Goal: Communication & Community: Participate in discussion

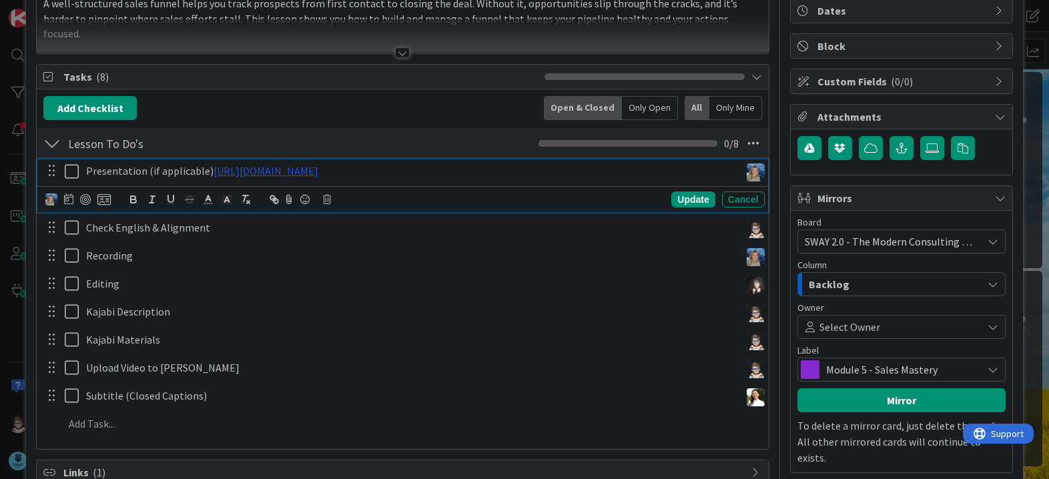
click at [318, 175] on link "https://gamma.app/docs/Building-Managing-Your-Sales-Funnel-i05g189b9bhly2t" at bounding box center [266, 170] width 105 height 13
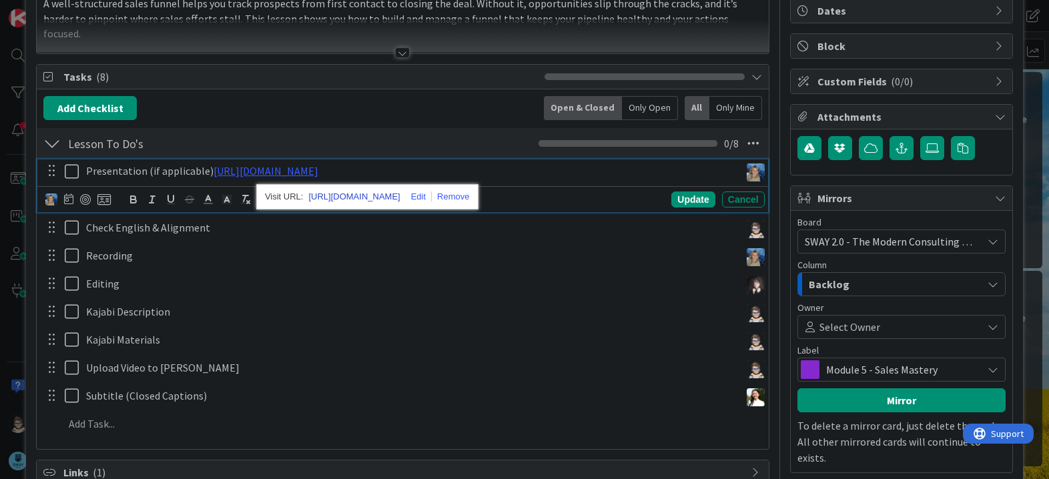
click at [400, 195] on link "https://gamma.app/docs/Building-Managing-Your-Sales-Funnel-i05g189b9bhly2t" at bounding box center [353, 196] width 91 height 17
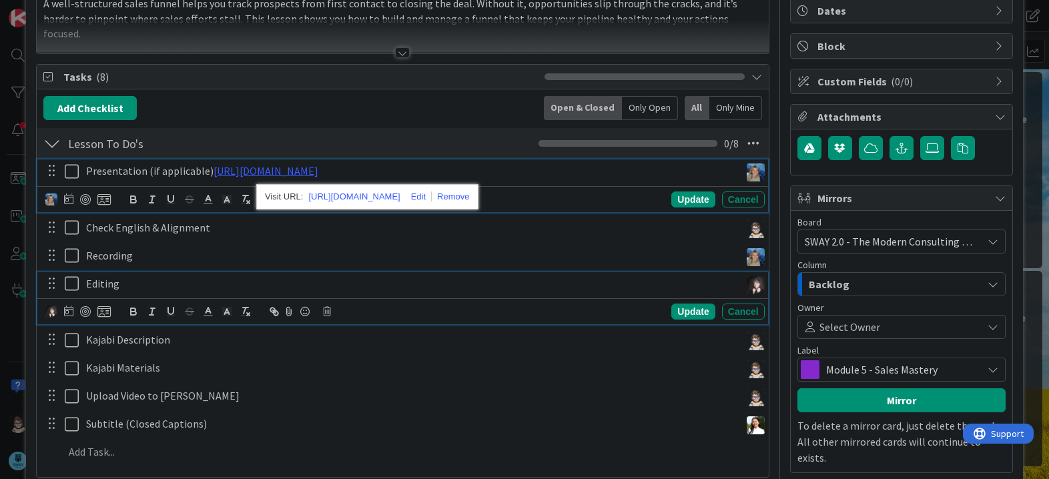
click at [417, 273] on div "Editing" at bounding box center [411, 283] width 660 height 23
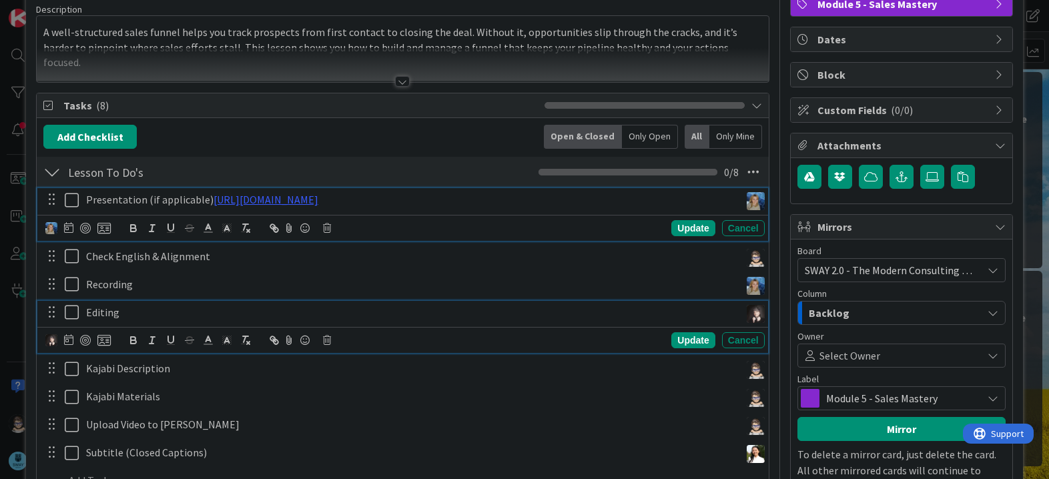
scroll to position [134, 0]
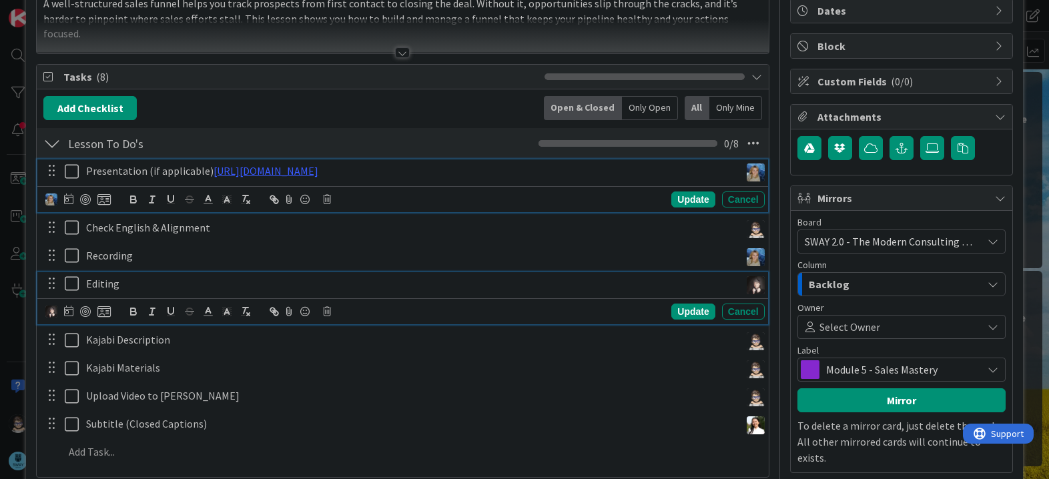
click at [67, 196] on div "Presentation (if applicable) https://gamma.app/docs/Building-Managing-Your-Sale…" at bounding box center [402, 186] width 730 height 53
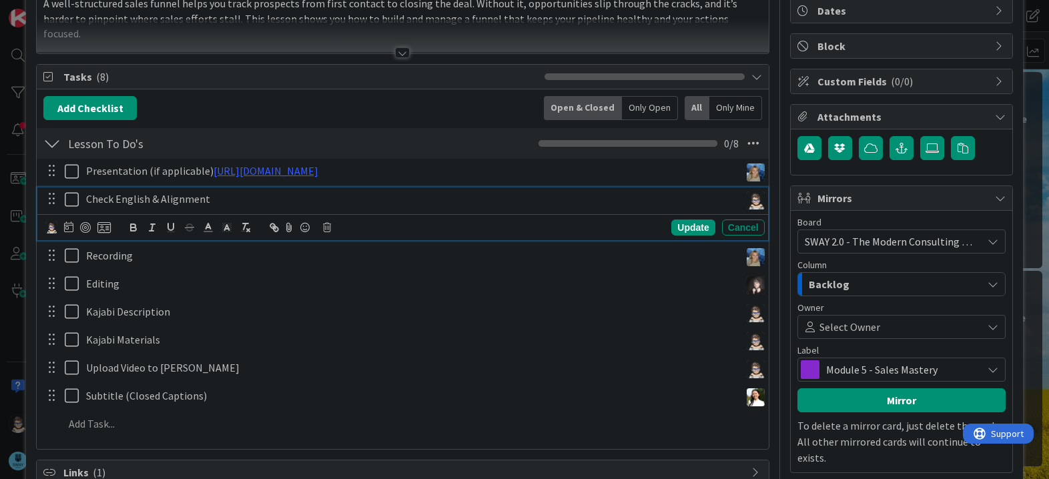
click at [70, 231] on div "Check English & Alignment Update Cancel" at bounding box center [402, 214] width 730 height 53
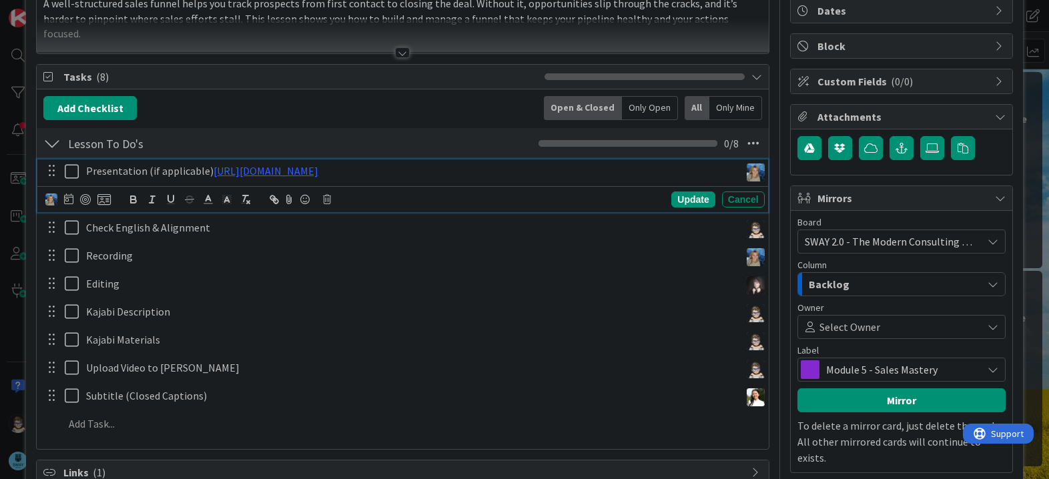
click at [71, 170] on icon at bounding box center [75, 172] width 20 height 16
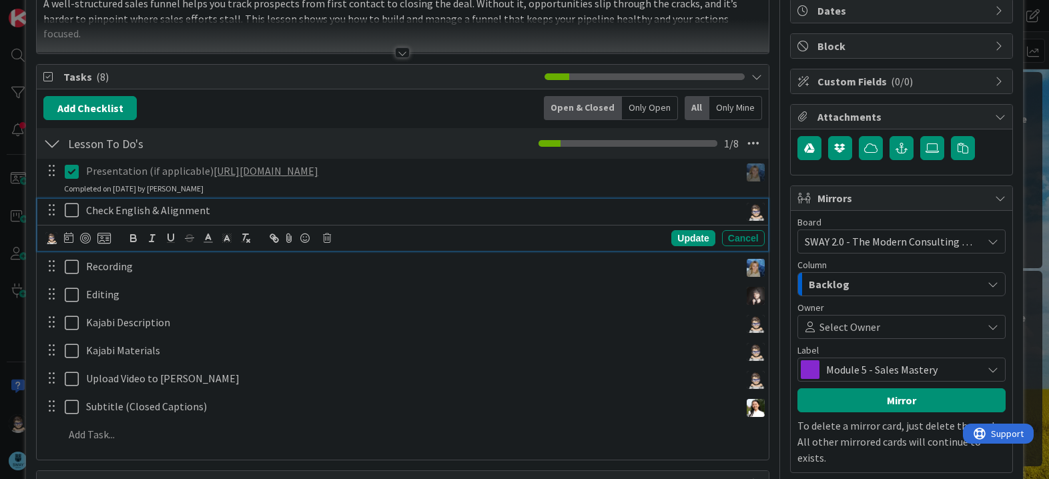
click at [70, 211] on icon at bounding box center [75, 210] width 20 height 16
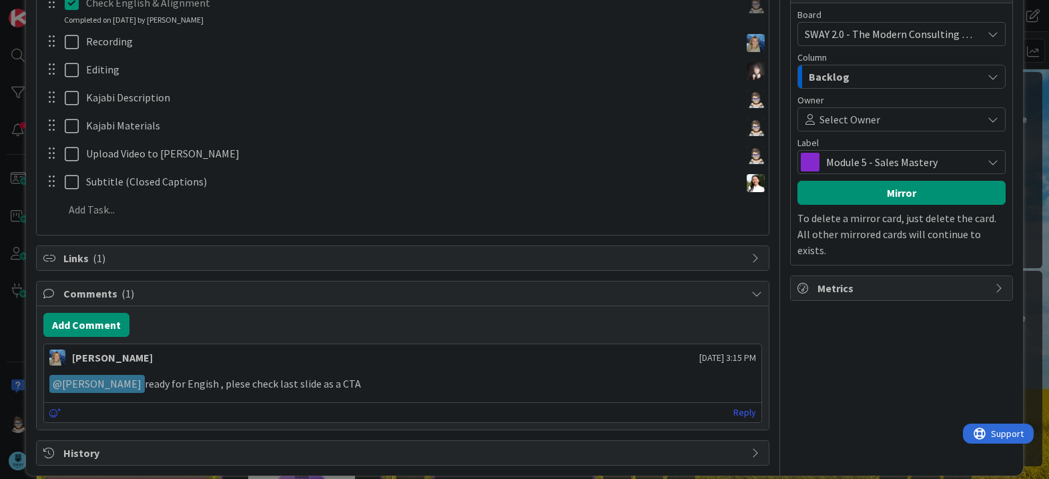
scroll to position [356, 0]
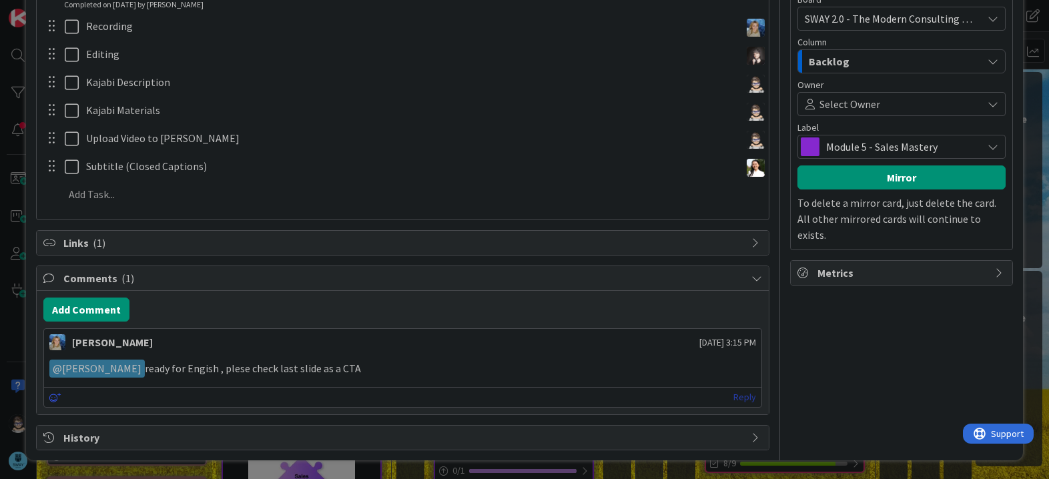
click at [739, 399] on link "Reply" at bounding box center [745, 397] width 23 height 17
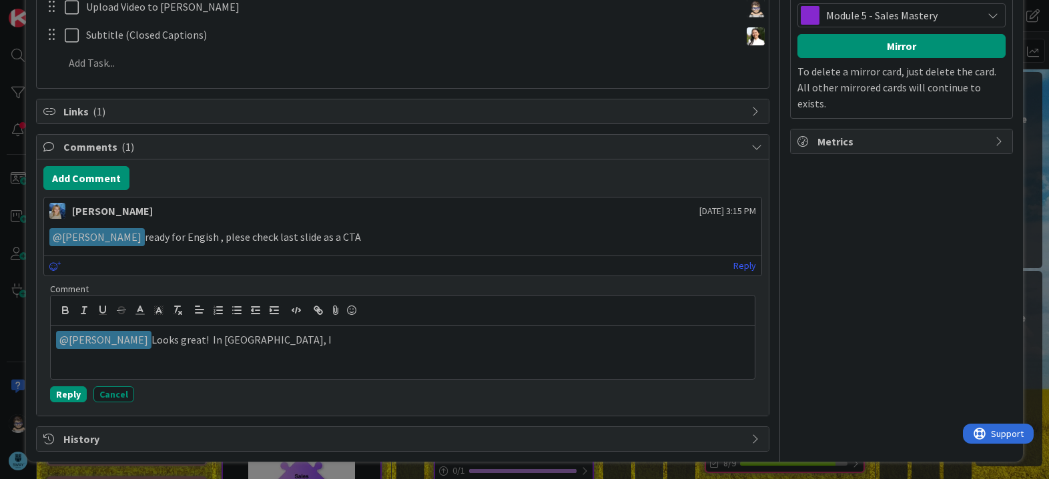
scroll to position [489, 0]
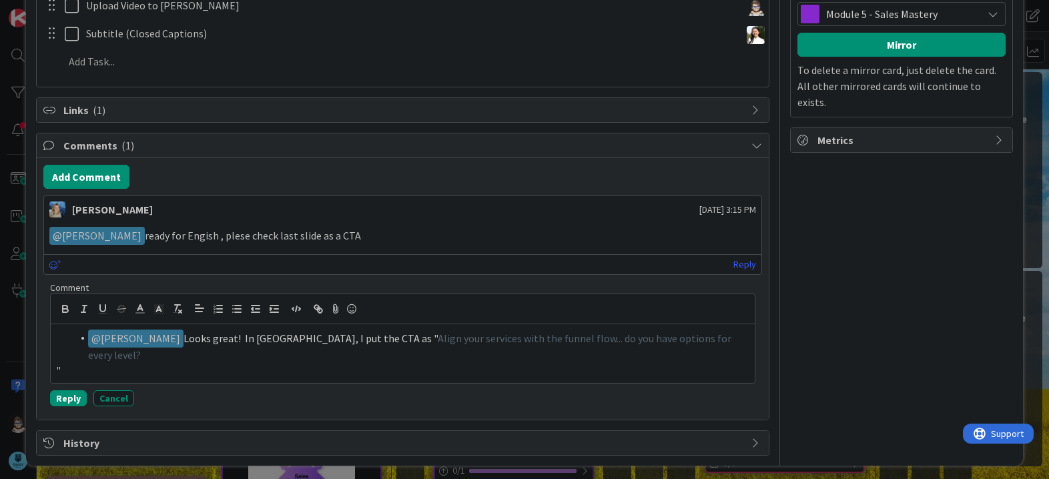
click at [706, 336] on li "﻿ @ Marina Alex ﻿ Looks great! In Kajabi, I put the CTA as " Align your service…" at bounding box center [410, 346] width 677 height 33
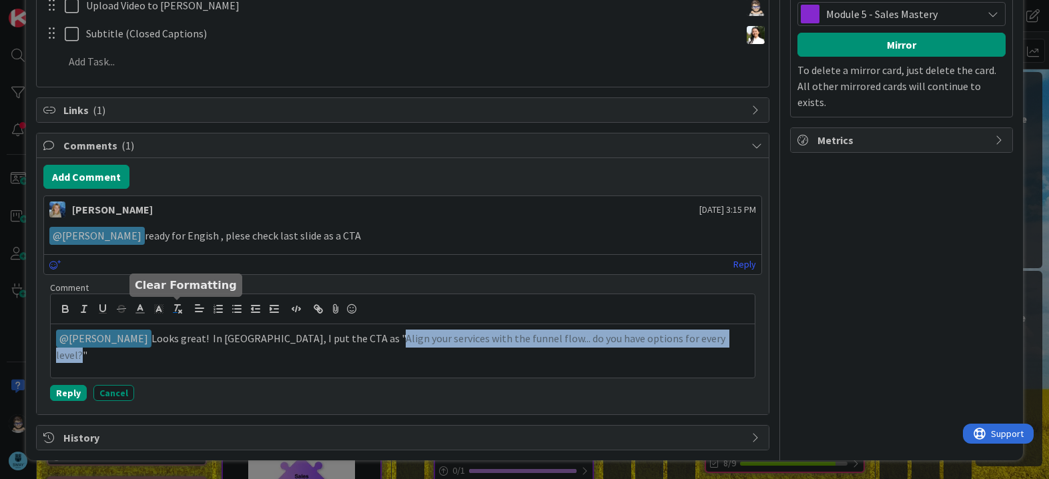
click at [183, 312] on icon "button" at bounding box center [178, 309] width 12 height 12
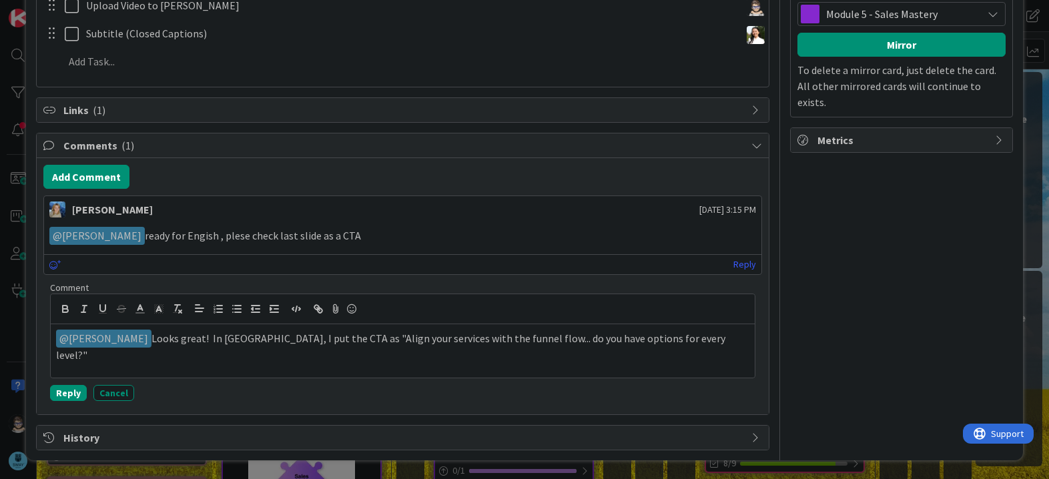
click at [684, 336] on p "﻿ @ Marina Alex ﻿ Looks great! In Kajabi, I put the CTA as "Align your services…" at bounding box center [402, 346] width 693 height 33
click at [352, 310] on icon at bounding box center [352, 309] width 16 height 19
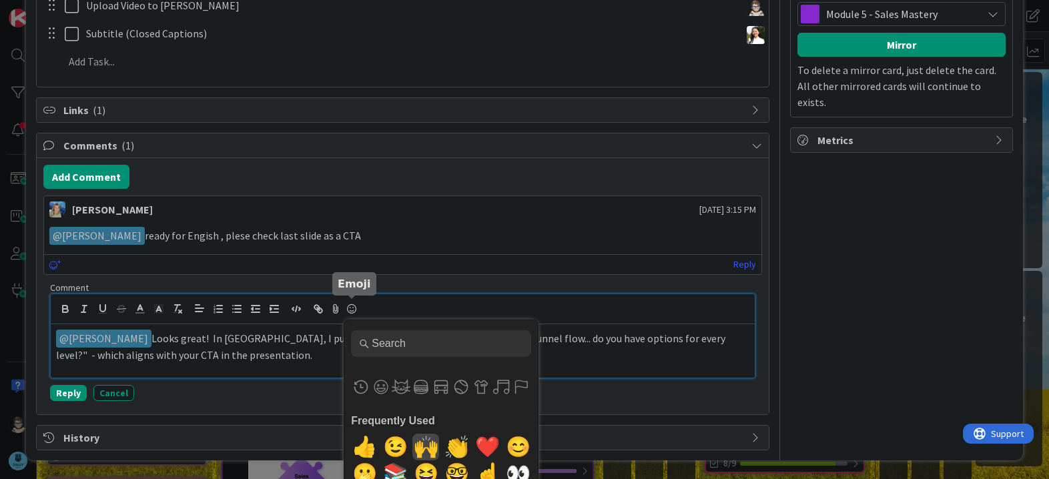
click at [426, 449] on span "🙌" at bounding box center [426, 447] width 31 height 27
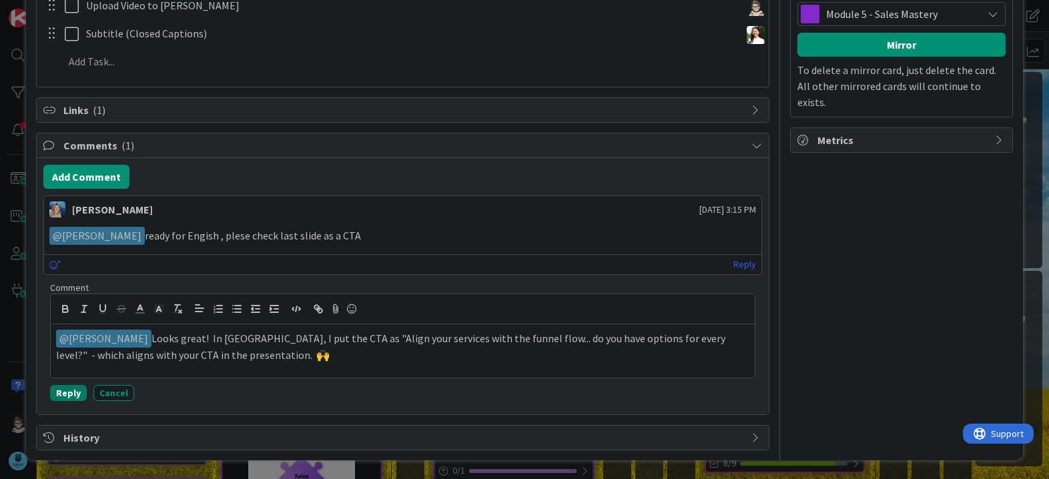
click at [57, 392] on button "Reply" at bounding box center [68, 393] width 37 height 16
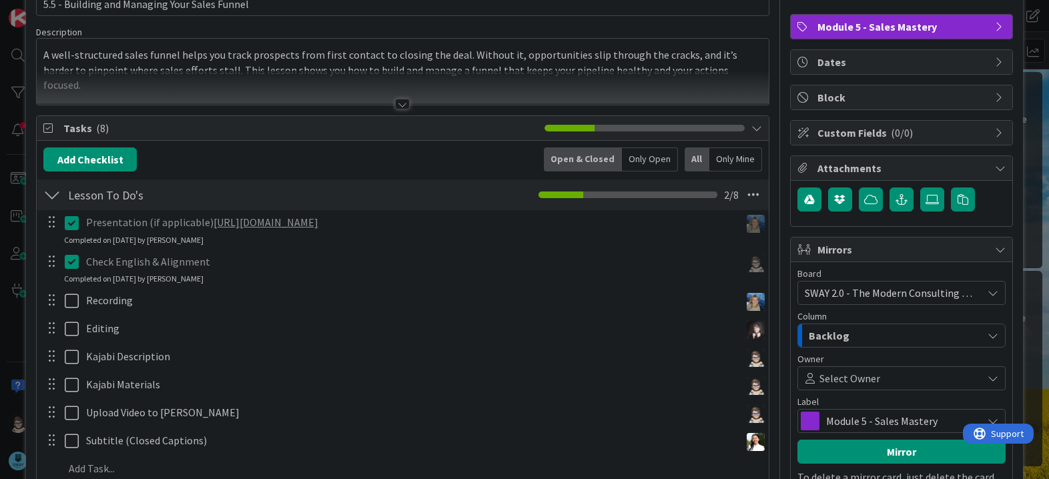
scroll to position [0, 0]
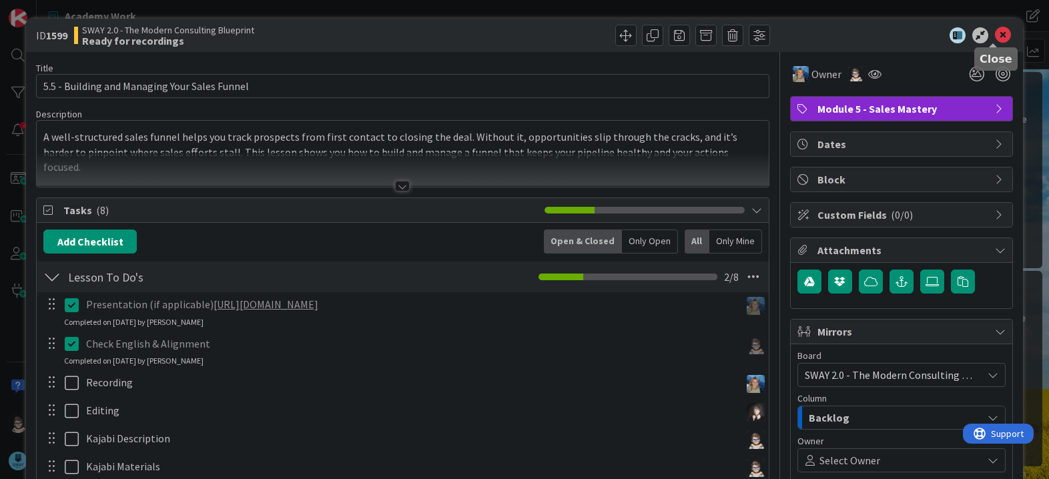
click at [998, 38] on icon at bounding box center [1003, 35] width 16 height 16
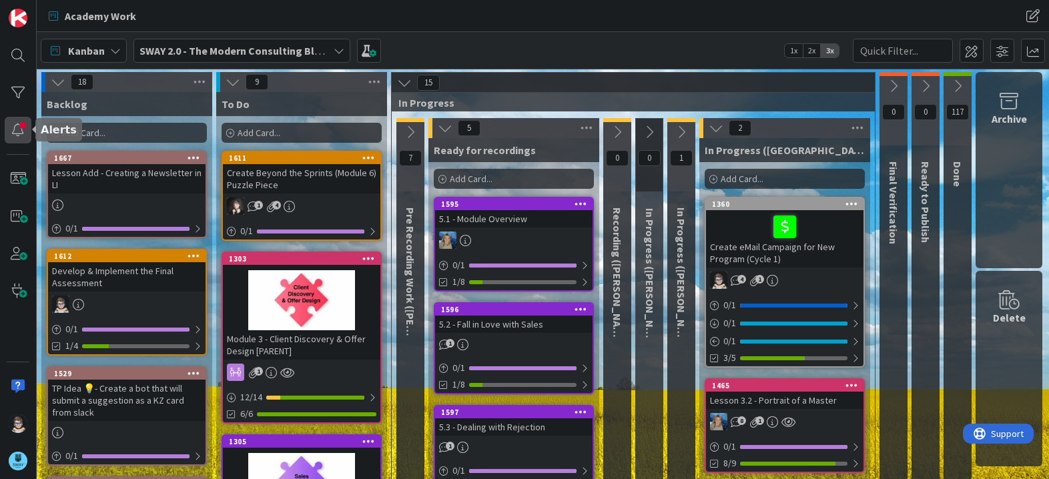
click at [19, 123] on div at bounding box center [18, 130] width 27 height 27
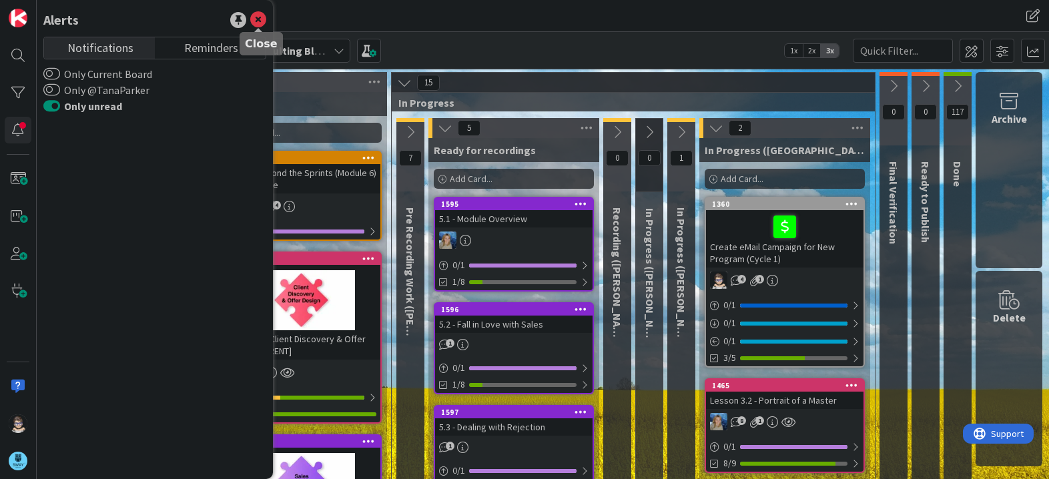
click at [264, 17] on icon at bounding box center [258, 20] width 16 height 16
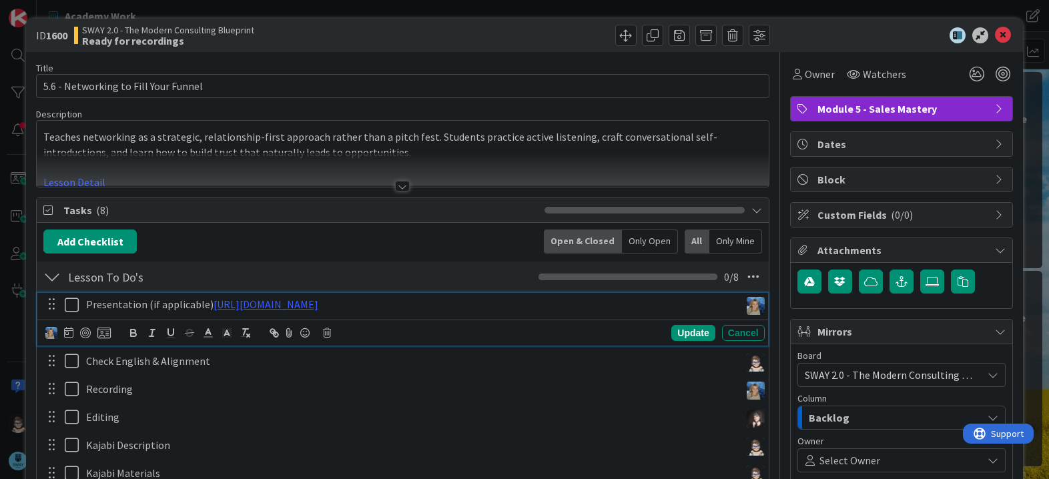
click at [68, 307] on icon at bounding box center [75, 305] width 20 height 16
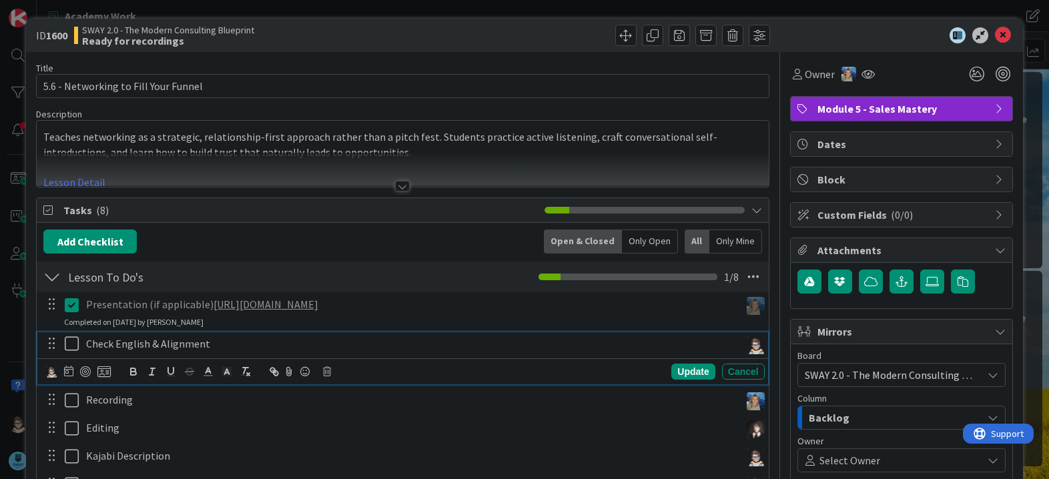
click at [69, 340] on icon at bounding box center [75, 344] width 20 height 16
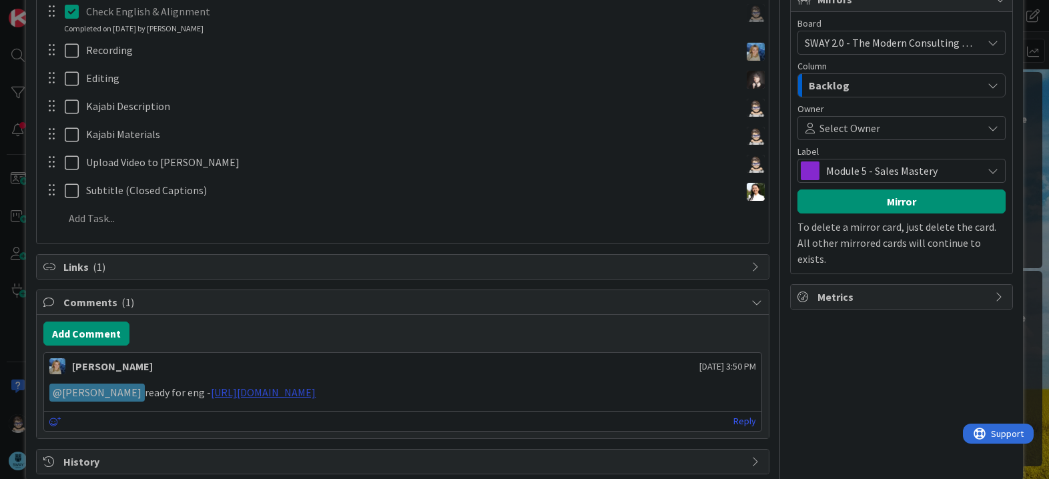
scroll to position [333, 0]
click at [316, 395] on link "[URL][DOMAIN_NAME]" at bounding box center [263, 391] width 105 height 13
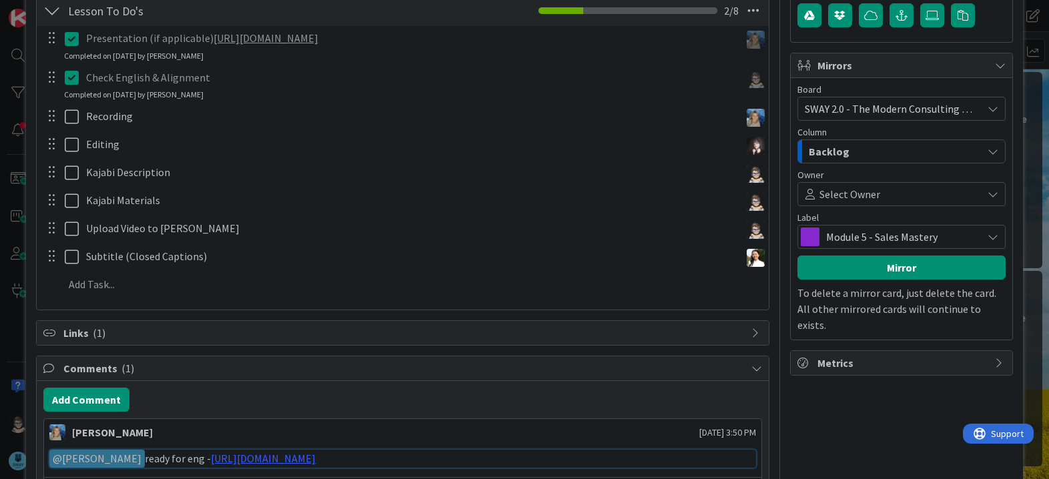
scroll to position [356, 0]
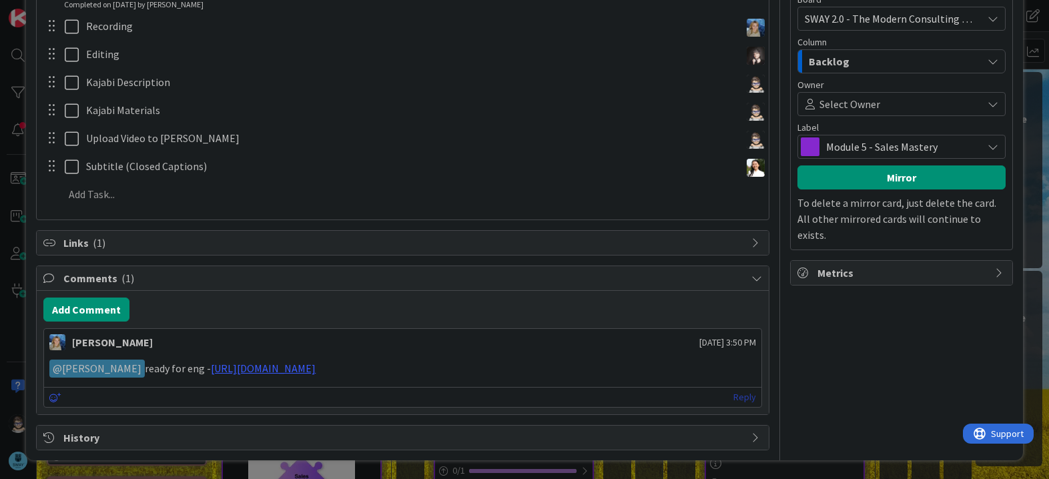
click at [735, 398] on link "Reply" at bounding box center [745, 397] width 23 height 17
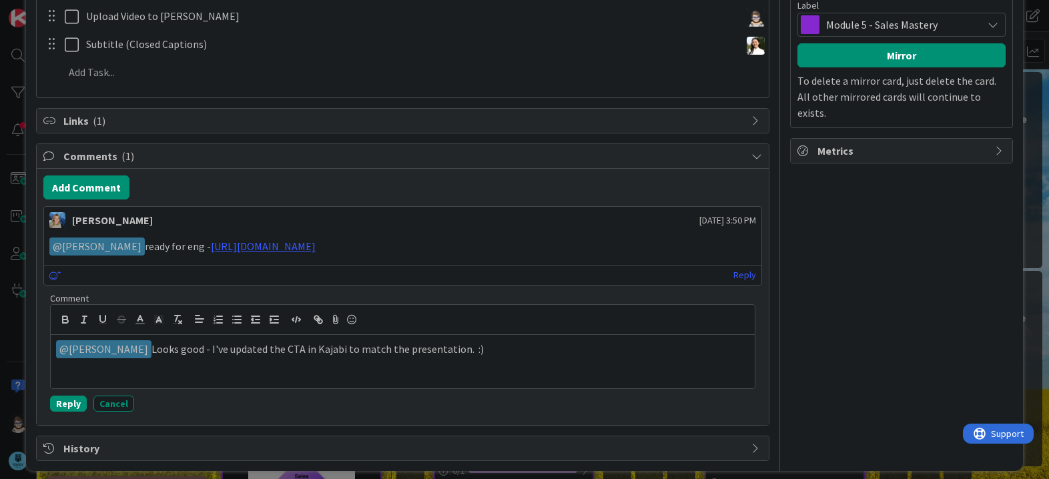
scroll to position [489, 0]
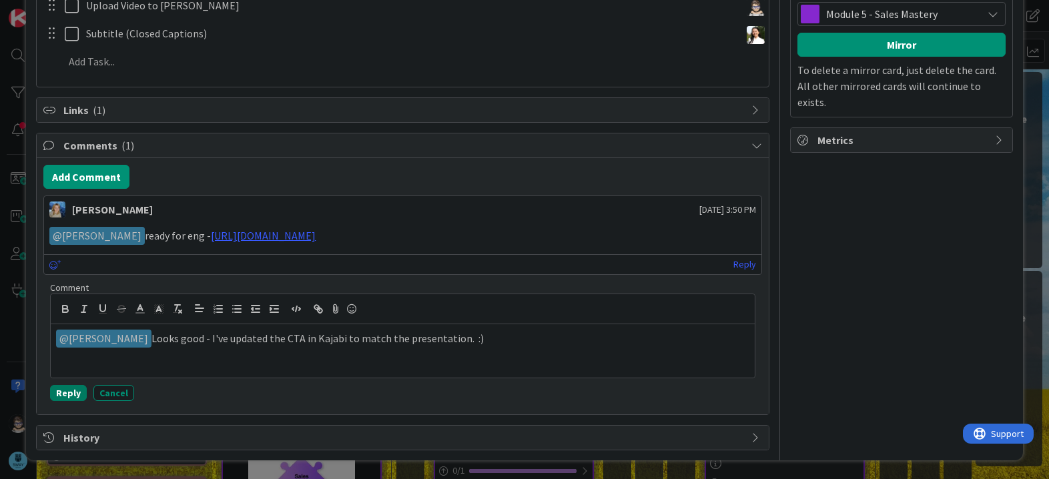
click at [67, 394] on button "Reply" at bounding box center [68, 393] width 37 height 16
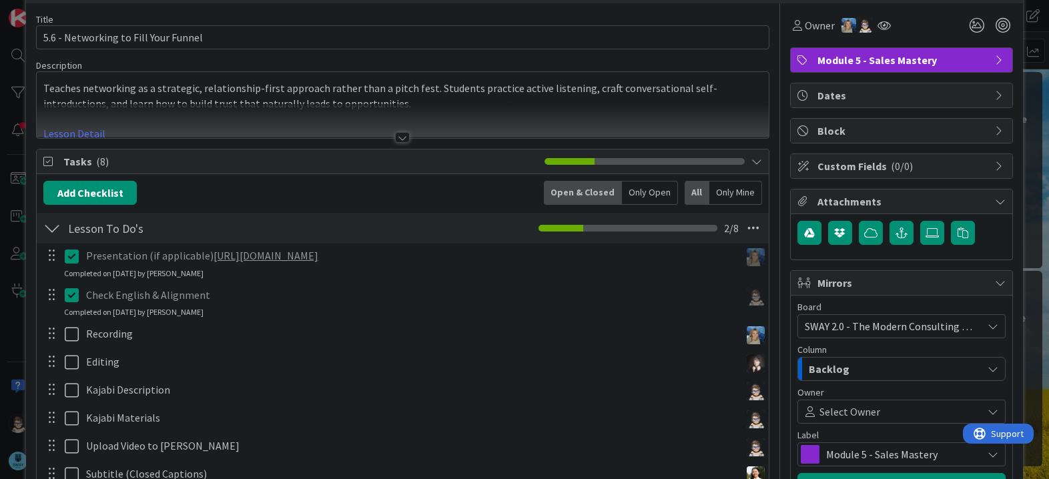
scroll to position [0, 0]
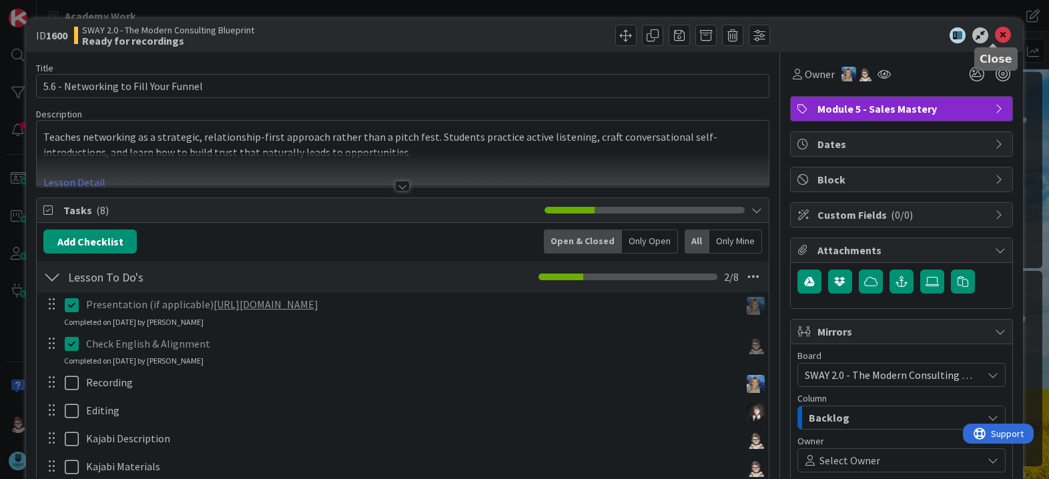
click at [995, 36] on icon at bounding box center [1003, 35] width 16 height 16
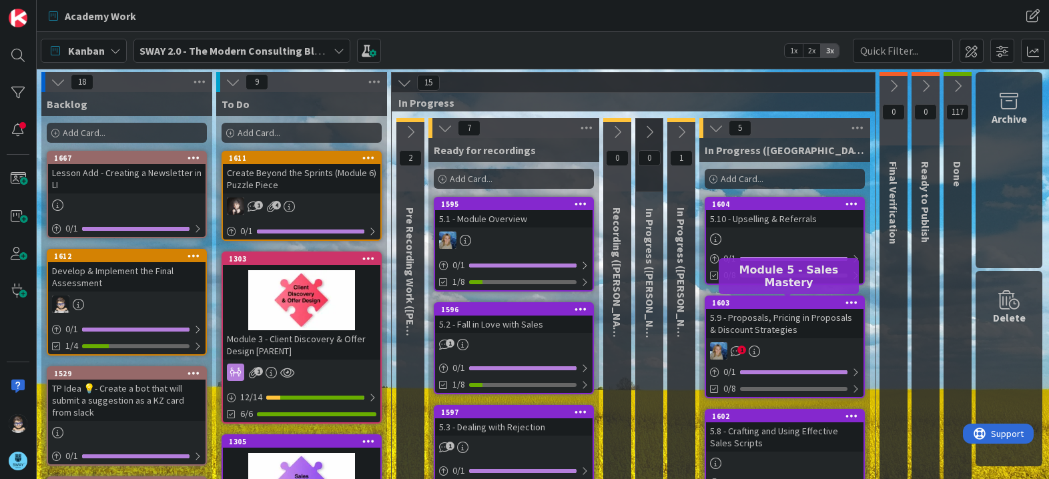
click at [774, 302] on div "1603" at bounding box center [788, 302] width 152 height 9
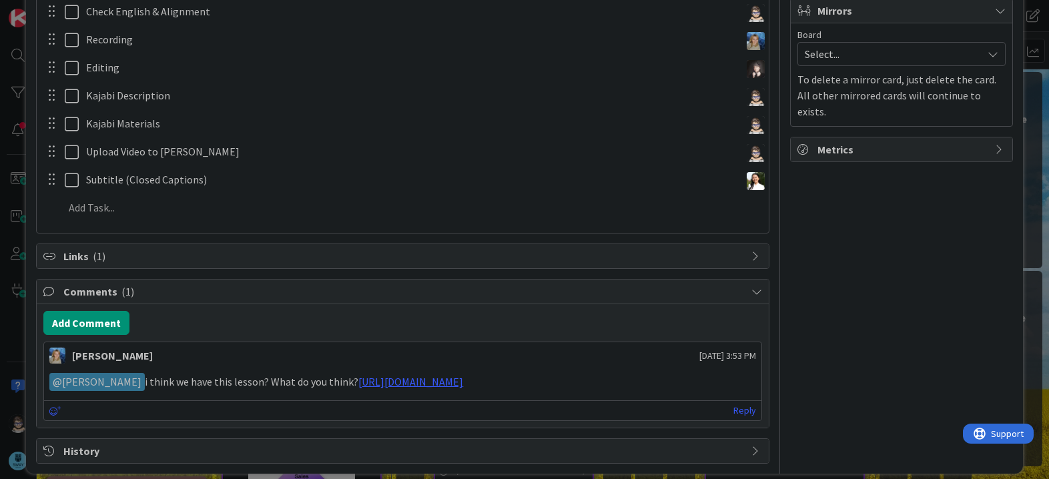
scroll to position [349, 0]
